Goal: Information Seeking & Learning: Learn about a topic

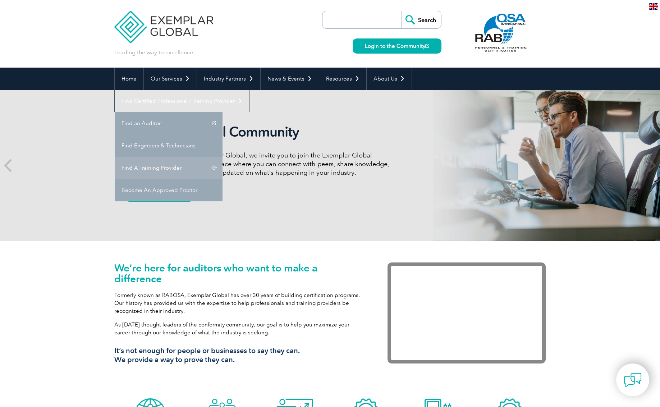
click at [223, 157] on link "Find A Training Provider" at bounding box center [169, 168] width 108 height 22
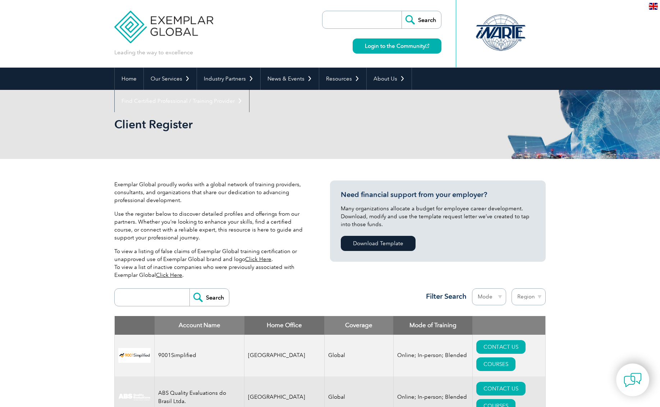
click at [159, 299] on input "search" at bounding box center [153, 297] width 71 height 17
type input "Grow"
click at [210, 297] on input "Search" at bounding box center [209, 297] width 40 height 17
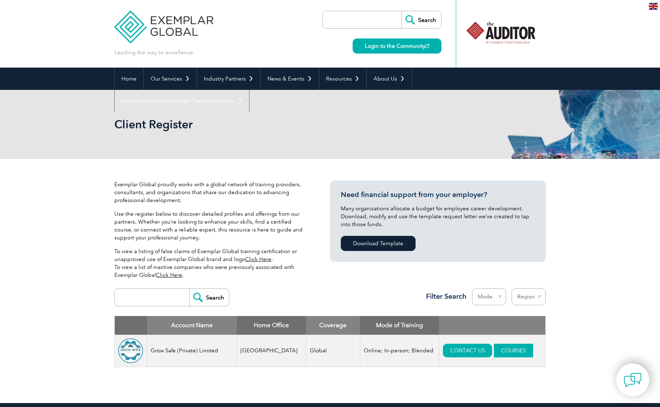
click at [497, 351] on link "COURSES" at bounding box center [513, 351] width 39 height 14
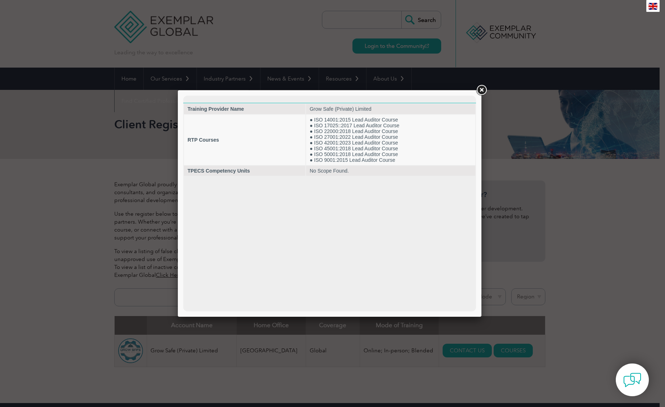
click at [480, 89] on link at bounding box center [481, 90] width 13 height 13
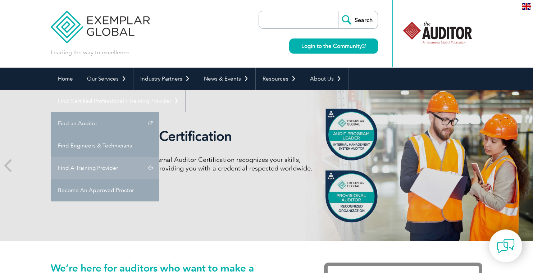
click at [159, 157] on link "Find A Training Provider" at bounding box center [105, 168] width 108 height 22
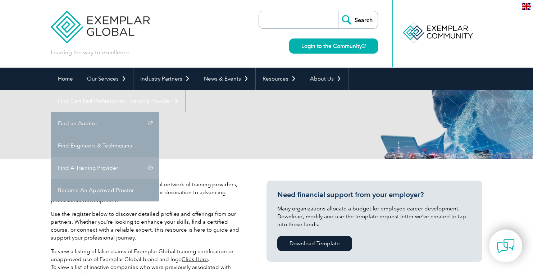
click at [159, 157] on link "Find A Training Provider" at bounding box center [105, 168] width 108 height 22
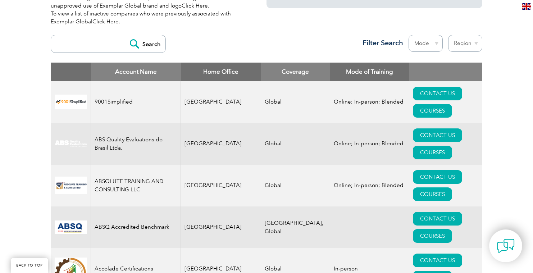
scroll to position [263, 0]
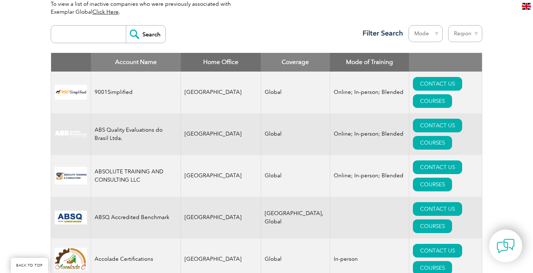
click at [82, 36] on input "search" at bounding box center [90, 34] width 71 height 17
type input "AGFO"
click at [151, 36] on input "Search" at bounding box center [146, 34] width 40 height 17
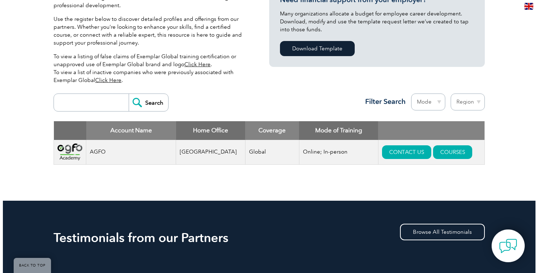
scroll to position [219, 0]
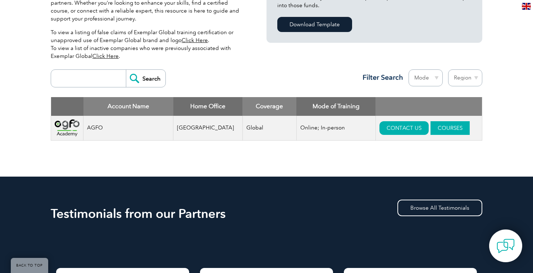
click at [430, 124] on link "COURSES" at bounding box center [449, 128] width 39 height 14
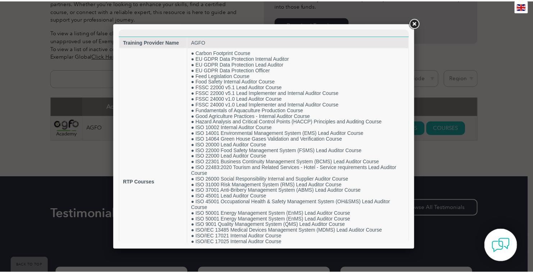
scroll to position [0, 0]
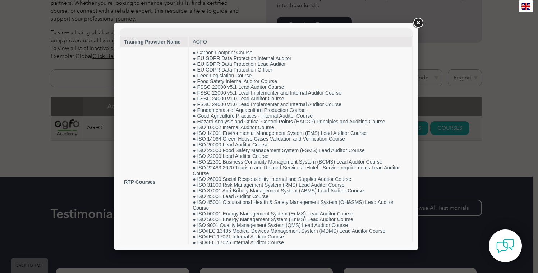
click at [419, 22] on link at bounding box center [418, 23] width 13 height 13
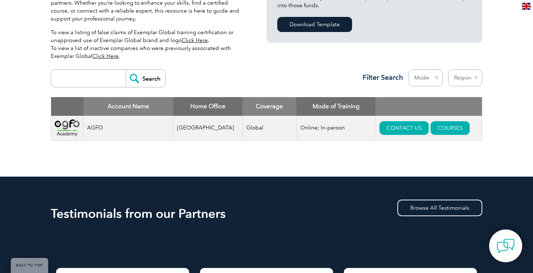
click at [105, 82] on input "search" at bounding box center [90, 78] width 71 height 17
type input "omnex"
click at [146, 78] on input "Search" at bounding box center [146, 78] width 40 height 17
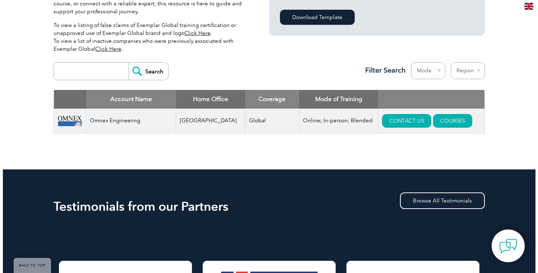
scroll to position [232, 0]
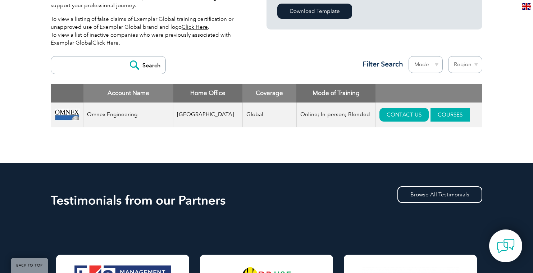
click at [436, 114] on link "COURSES" at bounding box center [449, 115] width 39 height 14
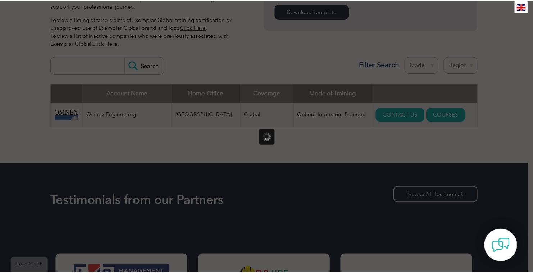
scroll to position [0, 0]
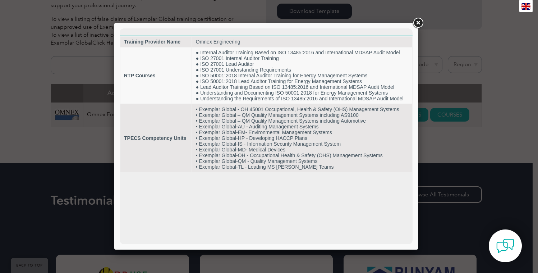
drag, startPoint x: 418, startPoint y: 21, endPoint x: 299, endPoint y: 47, distance: 122.2
click at [418, 21] on link at bounding box center [418, 23] width 13 height 13
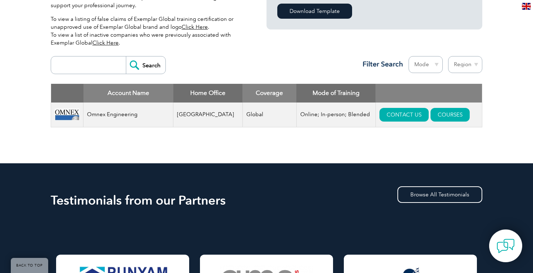
drag, startPoint x: 244, startPoint y: 58, endPoint x: 204, endPoint y: 36, distance: 46.0
click at [244, 58] on div "Search Region [GEOGRAPHIC_DATA] [GEOGRAPHIC_DATA] [GEOGRAPHIC_DATA] [GEOGRAPHIC…" at bounding box center [266, 67] width 431 height 31
